Goal: Task Accomplishment & Management: Manage account settings

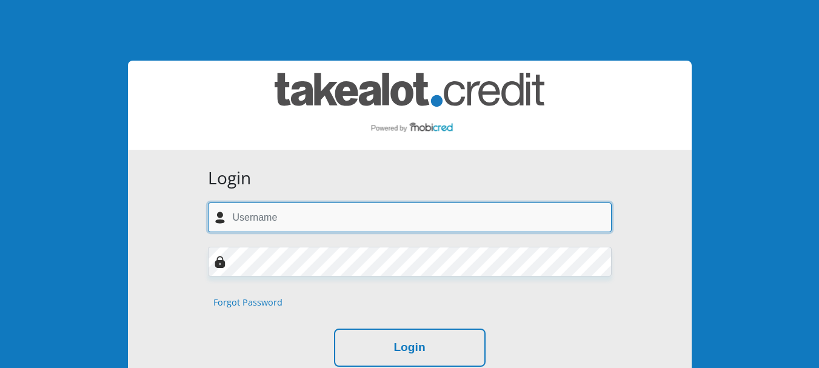
click at [310, 216] on input "text" at bounding box center [410, 218] width 404 height 30
type input "jansen.karin10@gmail.com"
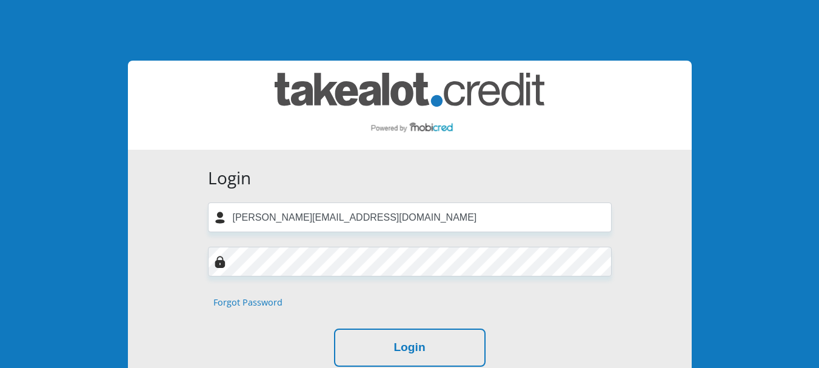
click at [277, 304] on link "Forgot Password" at bounding box center [247, 302] width 69 height 13
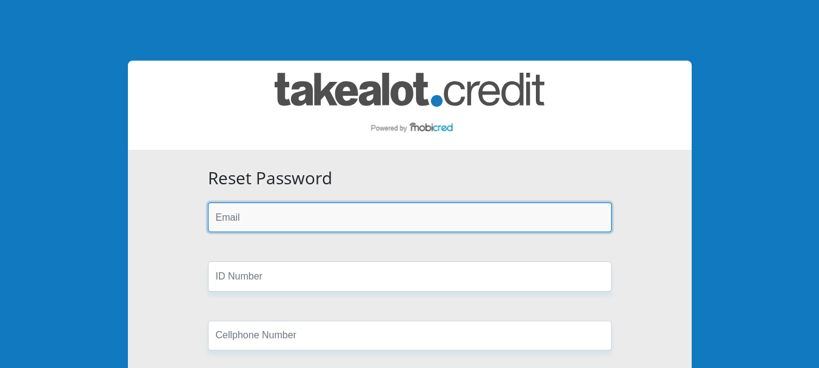
click at [265, 217] on input "email" at bounding box center [410, 218] width 404 height 30
type input "jansen.karin10@gmail.com"
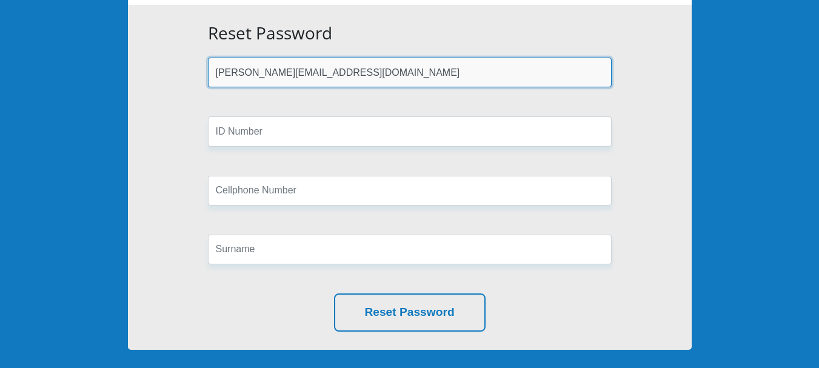
scroll to position [182, 0]
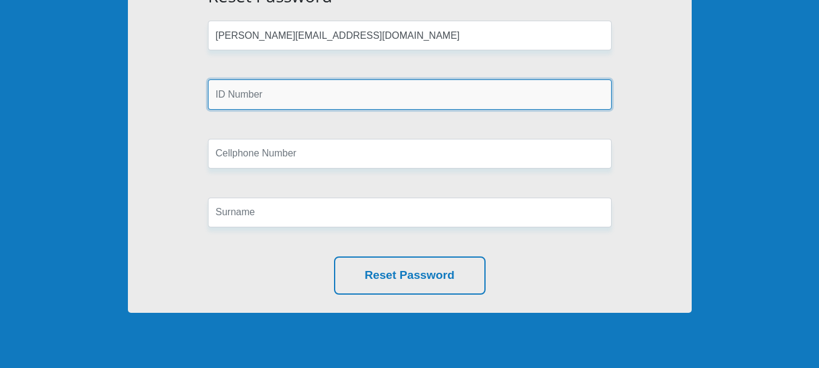
click at [286, 96] on input "text" at bounding box center [410, 94] width 404 height 30
type input "8708200062081"
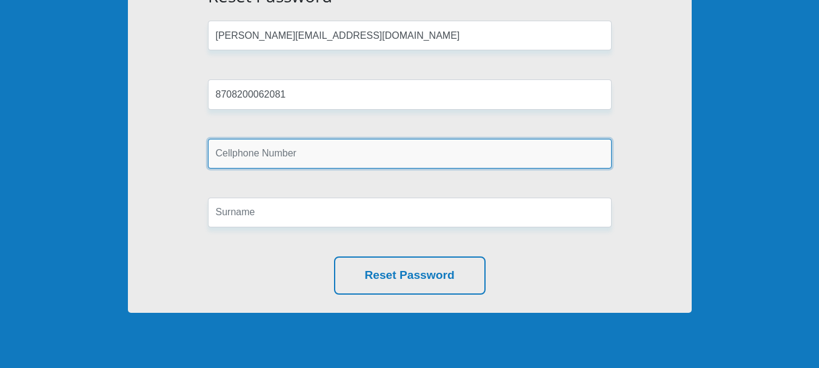
click at [287, 144] on input "text" at bounding box center [410, 154] width 404 height 30
type input "0739305304"
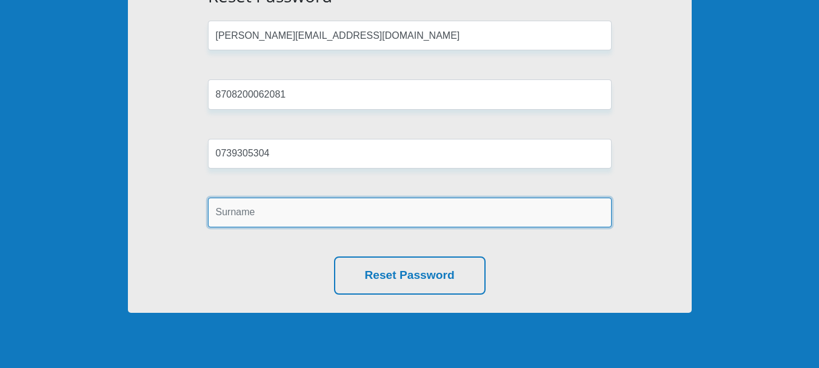
click at [284, 216] on input "text" at bounding box center [410, 213] width 404 height 30
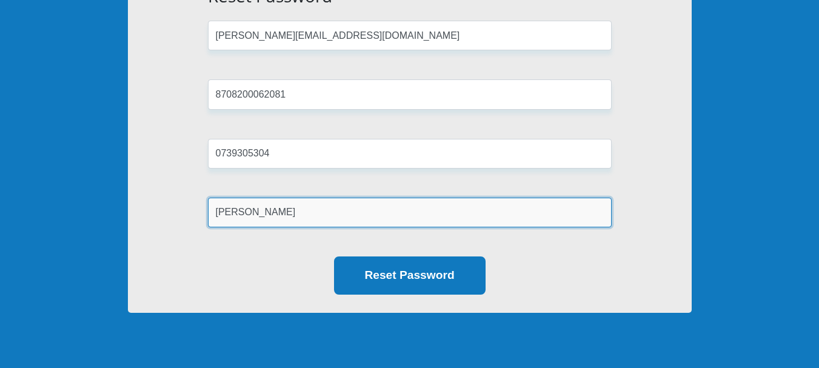
type input "Jansen"
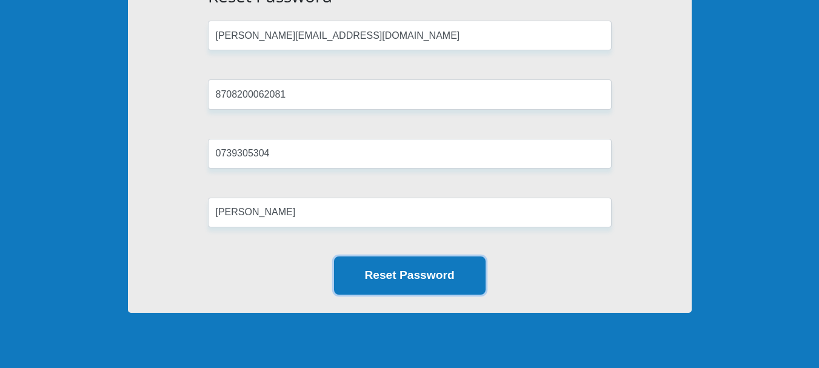
click at [362, 269] on button "Reset Password" at bounding box center [410, 276] width 152 height 38
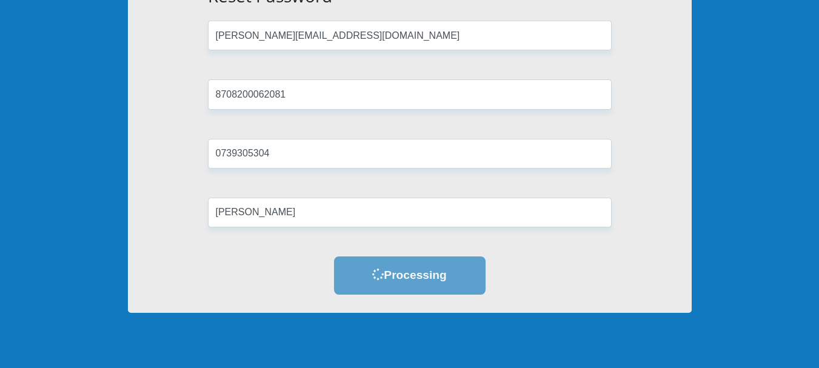
scroll to position [0, 0]
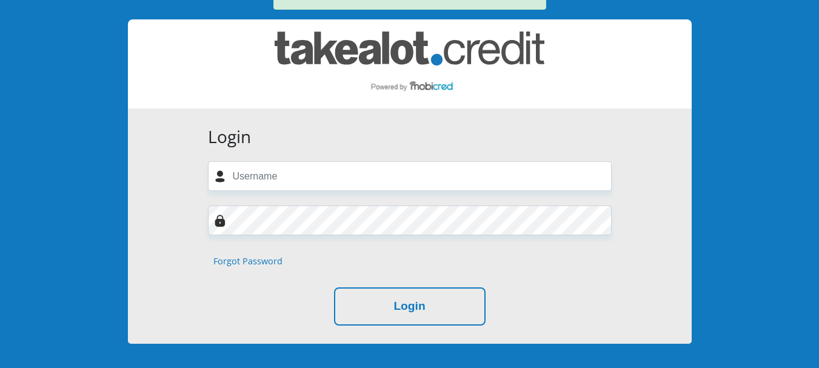
scroll to position [121, 0]
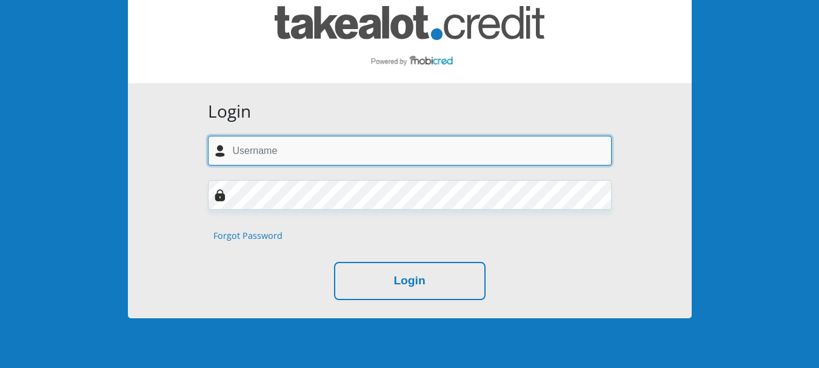
click at [291, 149] on input "text" at bounding box center [410, 151] width 404 height 30
type input "jansen.karin10@gmail.com"
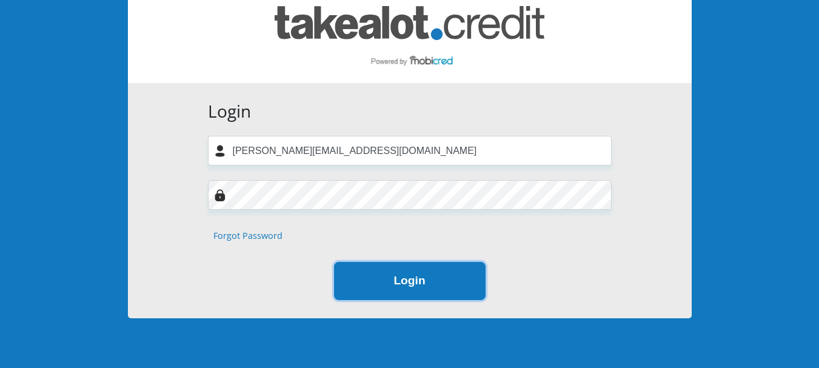
click at [372, 282] on button "Login" at bounding box center [410, 281] width 152 height 38
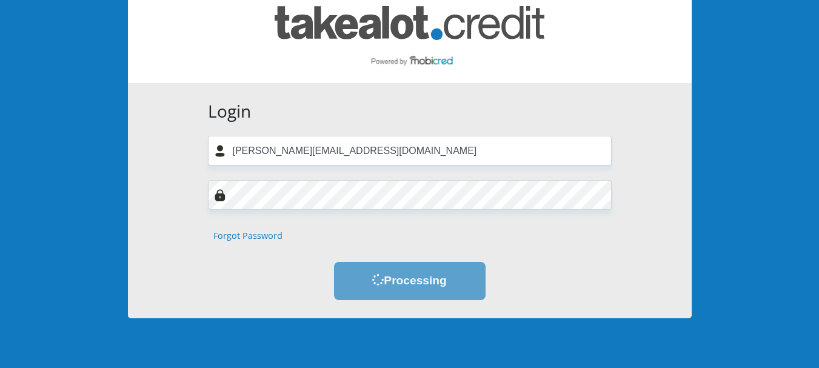
scroll to position [0, 0]
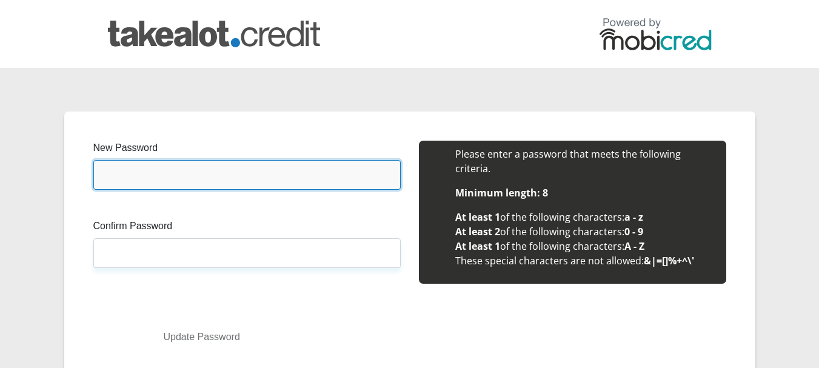
click at [172, 178] on input "New Password" at bounding box center [246, 175] width 307 height 30
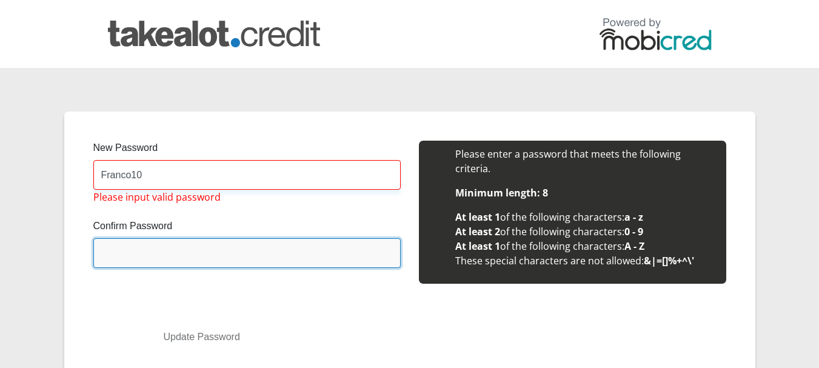
click at [146, 257] on input "Confirm Password" at bounding box center [246, 253] width 307 height 30
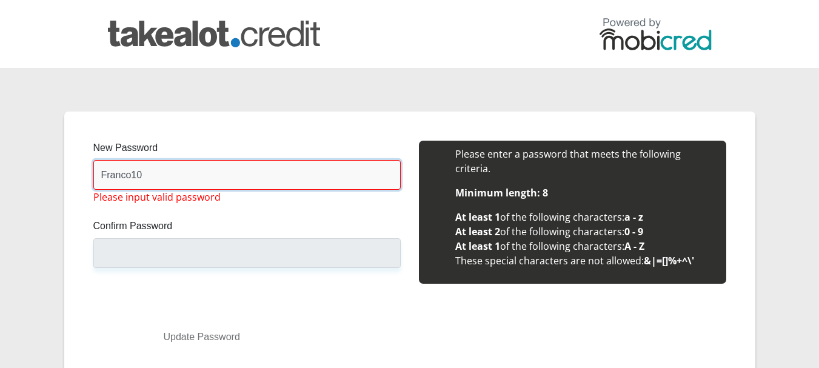
drag, startPoint x: 155, startPoint y: 172, endPoint x: 161, endPoint y: 181, distance: 10.4
click at [155, 172] on input "Franco10" at bounding box center [246, 175] width 307 height 30
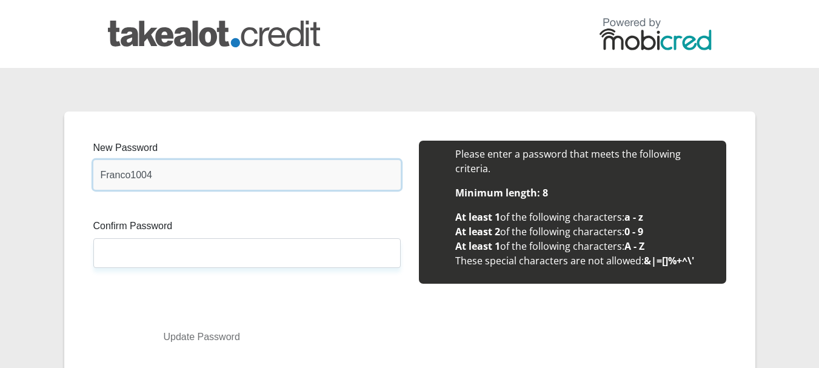
type input "Franco1004"
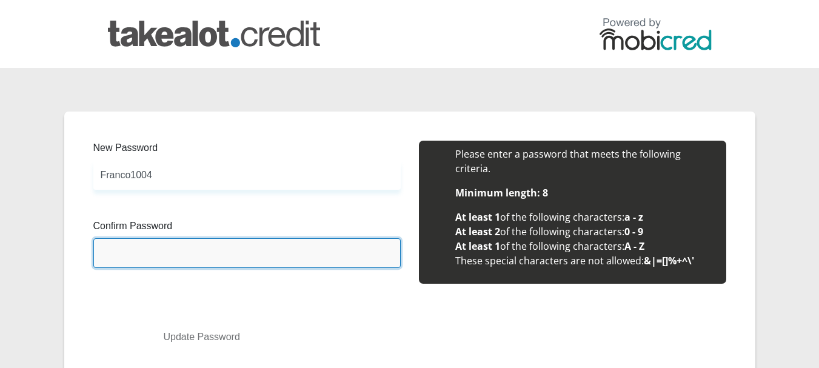
click at [149, 261] on input "Confirm Password" at bounding box center [246, 253] width 307 height 30
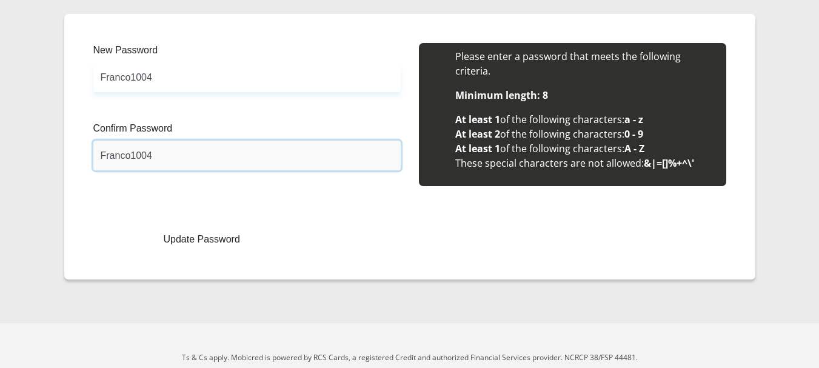
scroll to position [121, 0]
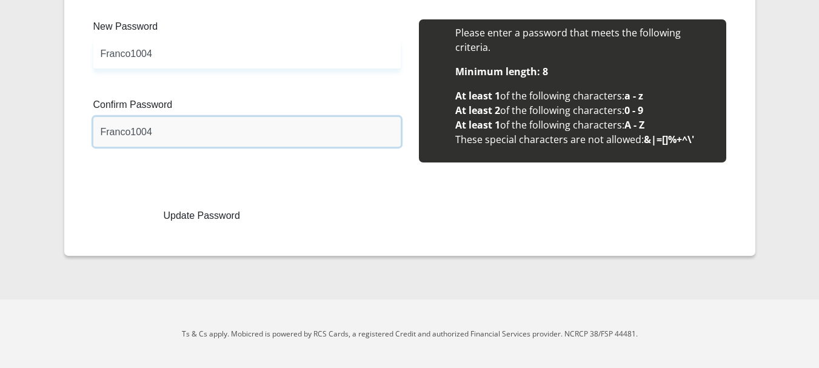
type input "Franco1004"
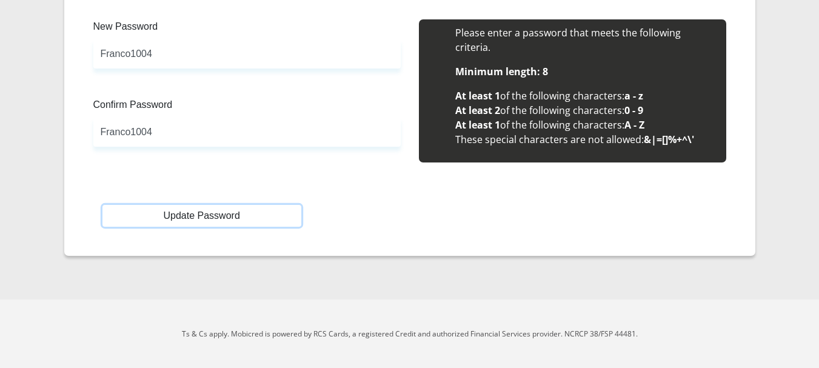
click at [209, 218] on button "Update Password" at bounding box center [201, 216] width 199 height 22
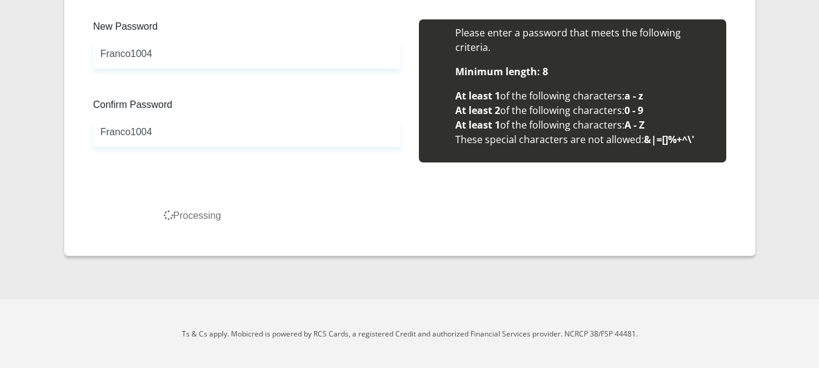
scroll to position [0, 0]
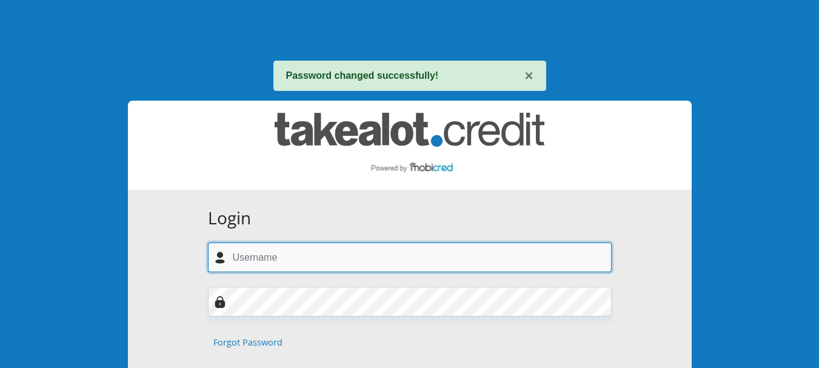
click at [310, 258] on input "text" at bounding box center [410, 258] width 404 height 30
type input "[PERSON_NAME][EMAIL_ADDRESS][DOMAIN_NAME]"
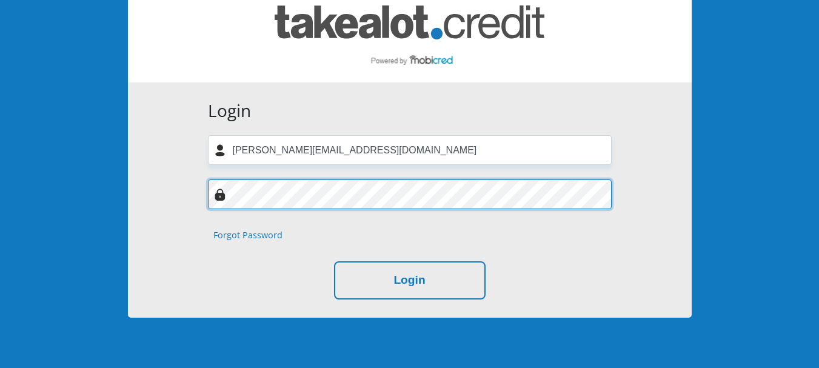
scroll to position [121, 0]
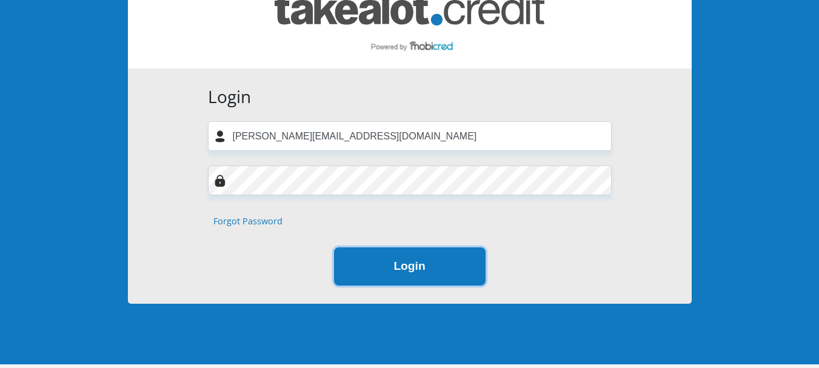
click at [406, 267] on button "Login" at bounding box center [410, 266] width 152 height 38
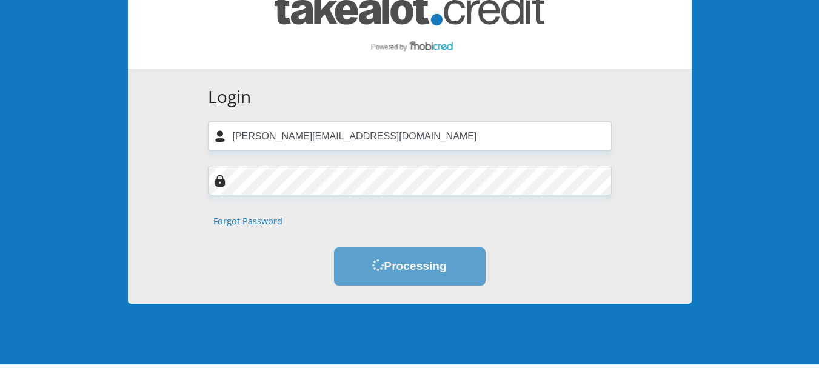
scroll to position [0, 0]
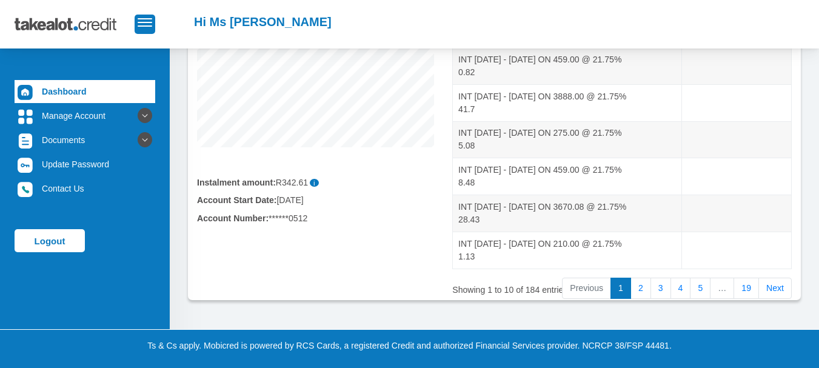
scroll to position [317, 0]
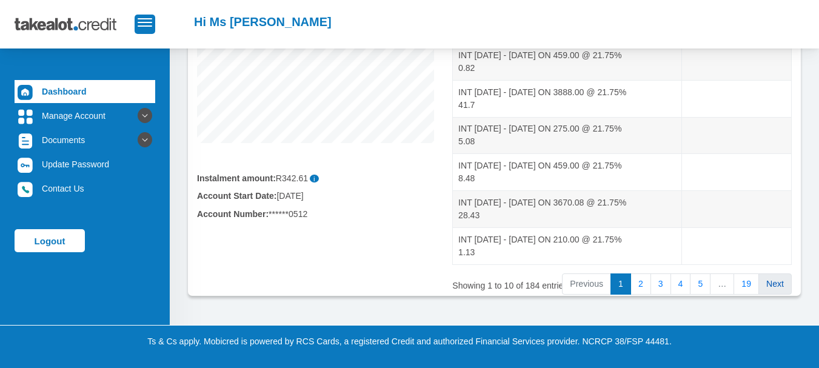
click at [775, 291] on link "Next" at bounding box center [775, 285] width 33 height 22
click at [751, 286] on link "19" at bounding box center [746, 285] width 25 height 22
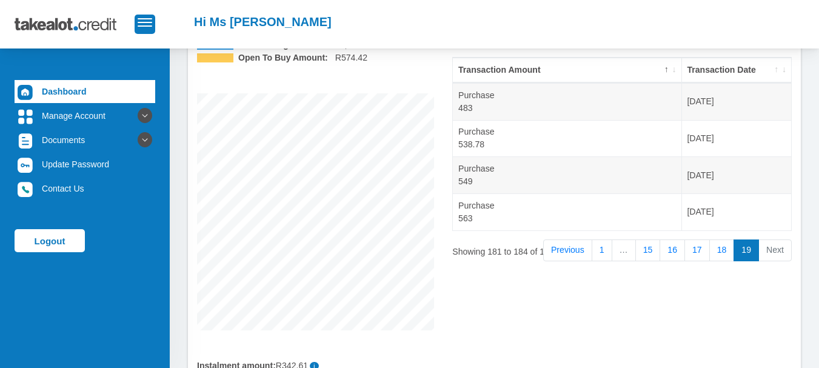
scroll to position [69, 0]
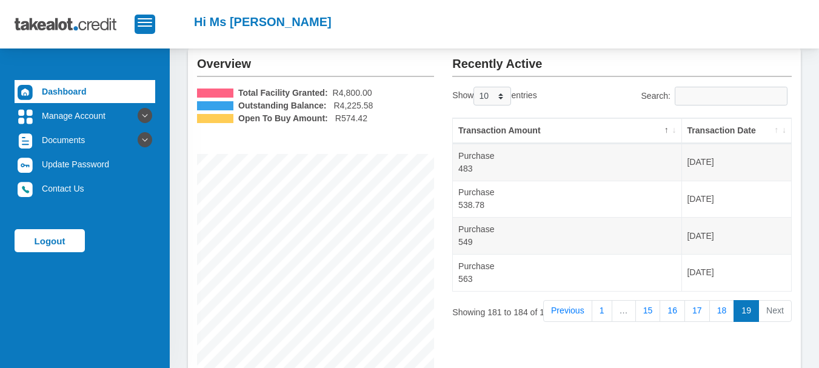
click at [755, 130] on th "Transaction Date" at bounding box center [736, 130] width 109 height 25
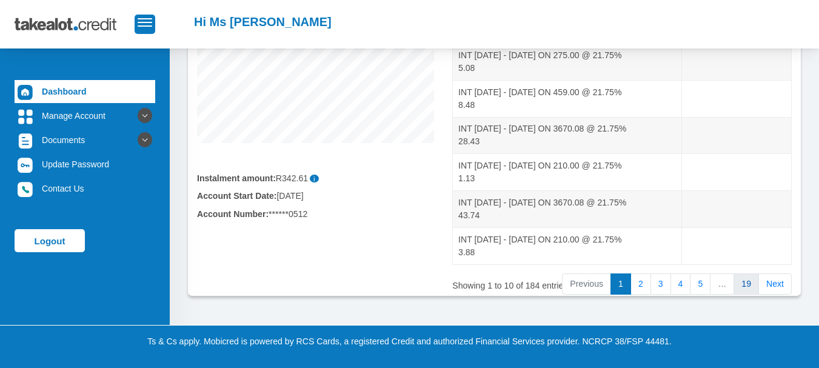
click at [755, 286] on link "19" at bounding box center [746, 285] width 25 height 22
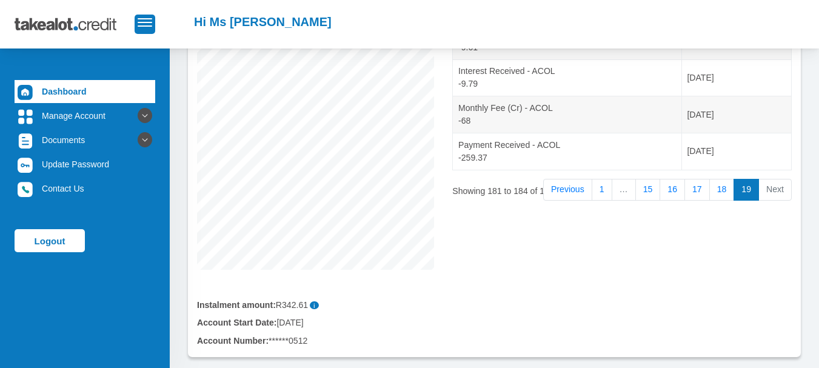
scroll to position [129, 0]
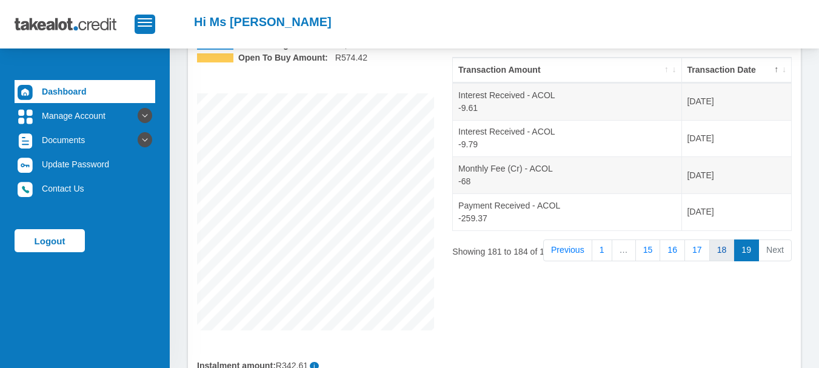
click at [719, 258] on link "18" at bounding box center [722, 251] width 25 height 22
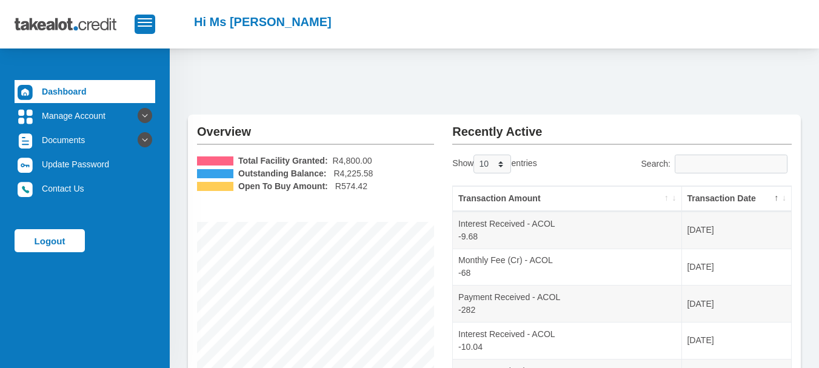
scroll to position [0, 0]
